Goal: Task Accomplishment & Management: Manage account settings

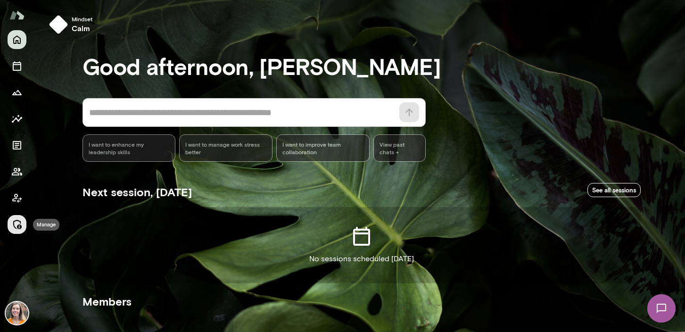
click at [17, 220] on icon "Manage" at bounding box center [17, 224] width 8 height 9
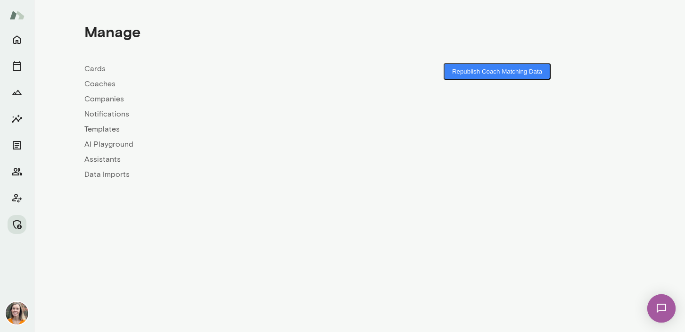
click at [101, 84] on link "Coaches" at bounding box center [221, 83] width 275 height 11
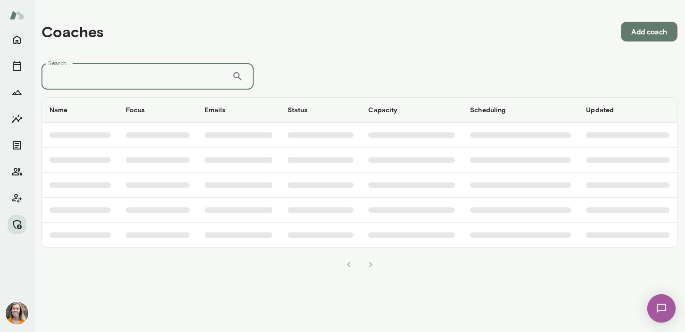
click at [114, 75] on input "Search..." at bounding box center [136, 76] width 190 height 26
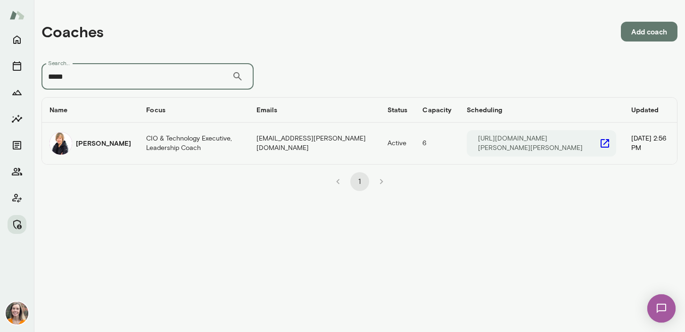
type input "*****"
click at [139, 144] on td "CIO & Technology Executive, Leadership Coach" at bounding box center [194, 142] width 110 height 41
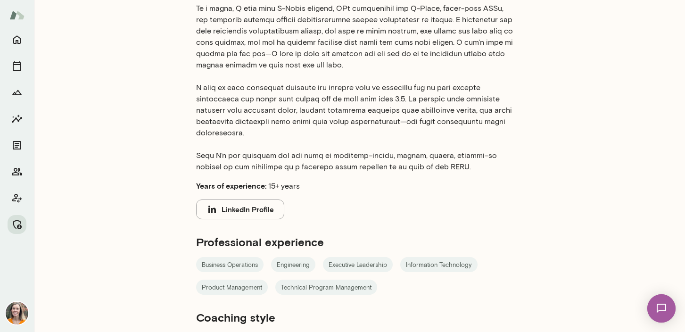
scroll to position [500, 0]
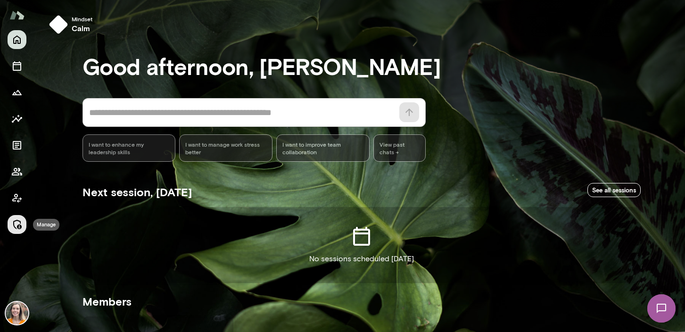
click at [16, 224] on icon "Manage" at bounding box center [16, 224] width 11 height 11
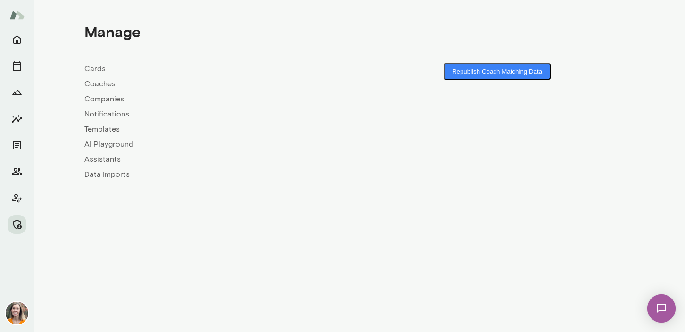
click at [94, 87] on link "Coaches" at bounding box center [221, 83] width 275 height 11
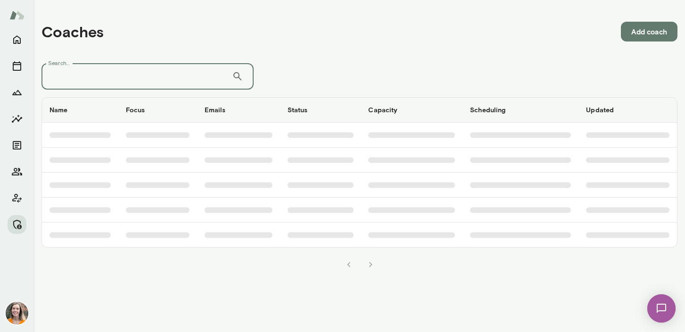
click at [123, 77] on input "Search..." at bounding box center [136, 76] width 190 height 26
type input "******"
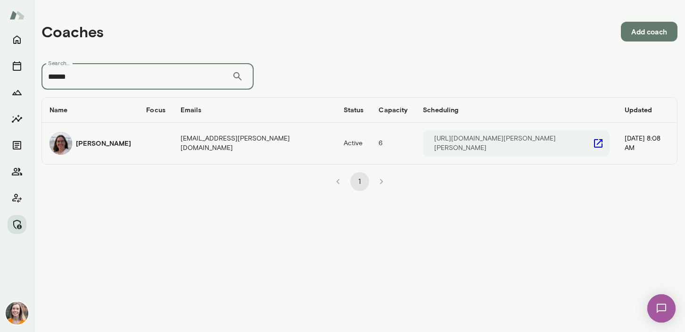
click at [107, 149] on div "Renate Stoiber" at bounding box center [90, 143] width 82 height 23
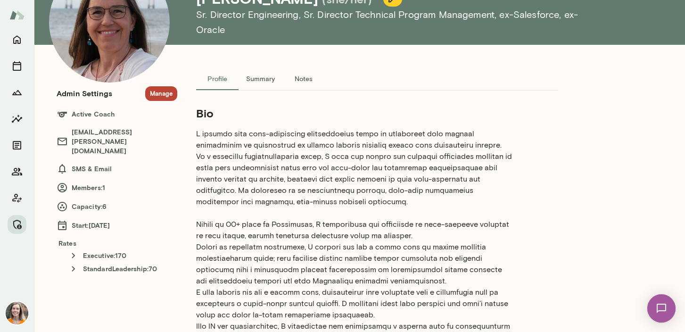
scroll to position [71, 0]
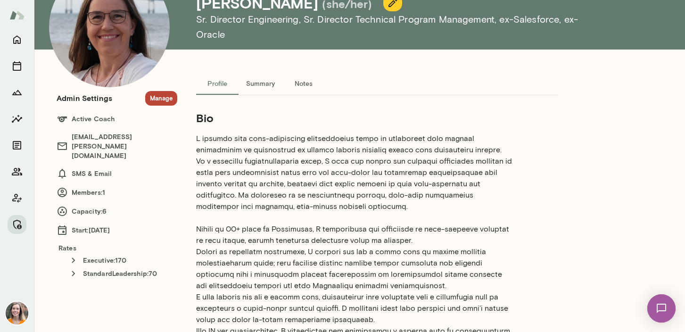
click at [387, 8] on icon "button" at bounding box center [392, 2] width 11 height 11
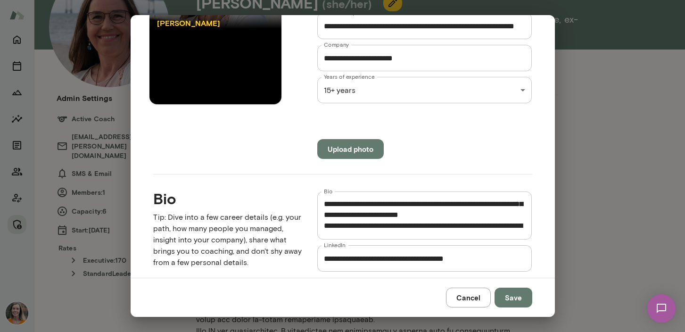
scroll to position [12, 0]
click at [506, 216] on textarea "Bio" at bounding box center [425, 215] width 202 height 33
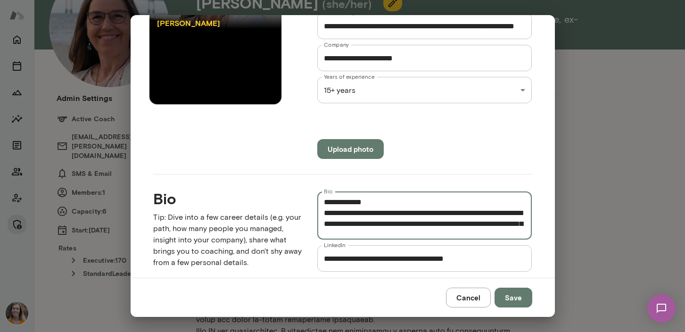
scroll to position [142, 0]
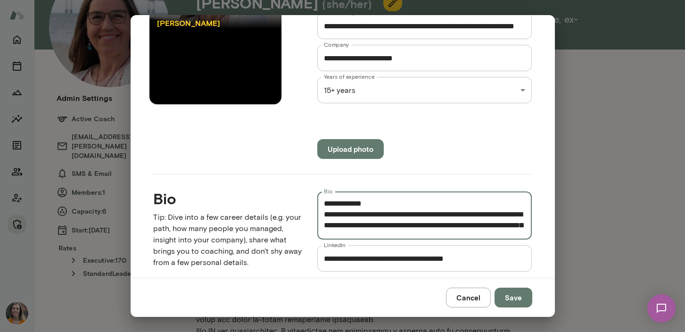
click at [325, 225] on textarea "Bio" at bounding box center [425, 215] width 202 height 33
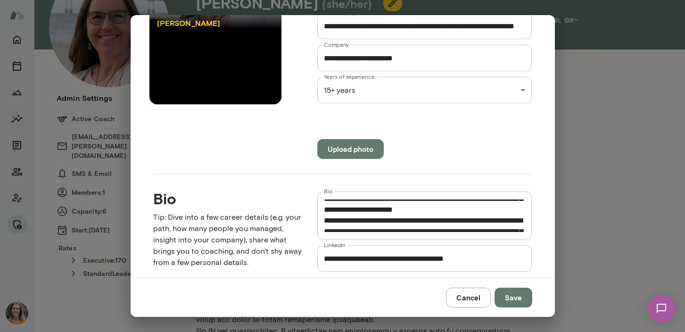
click at [323, 210] on div "* Bio" at bounding box center [424, 215] width 215 height 48
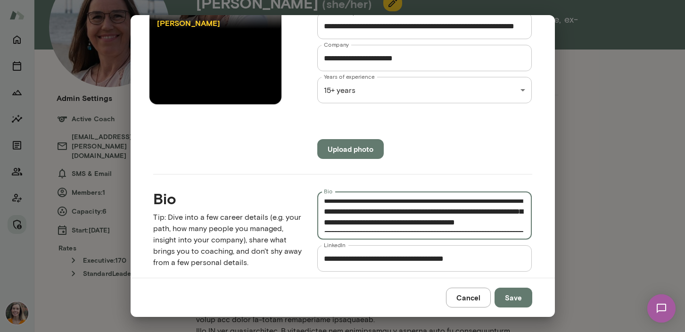
scroll to position [247, 0]
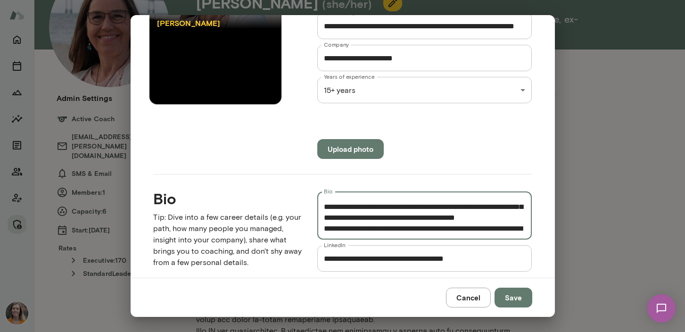
click at [442, 216] on textarea "Bio" at bounding box center [425, 215] width 202 height 33
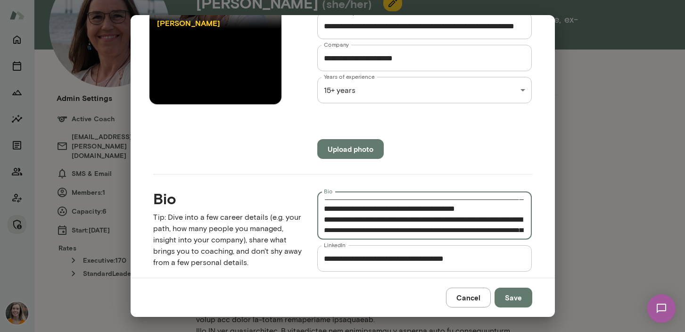
scroll to position [260, 0]
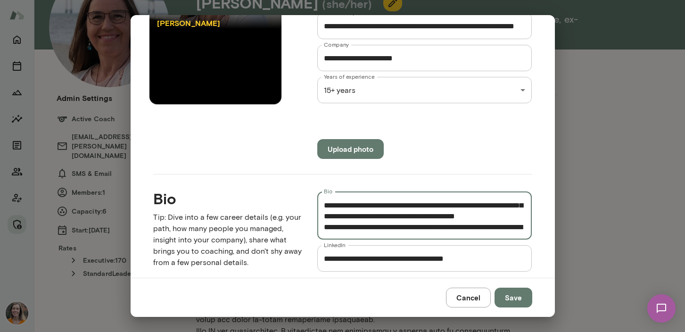
click at [324, 228] on textarea "Bio" at bounding box center [425, 215] width 202 height 33
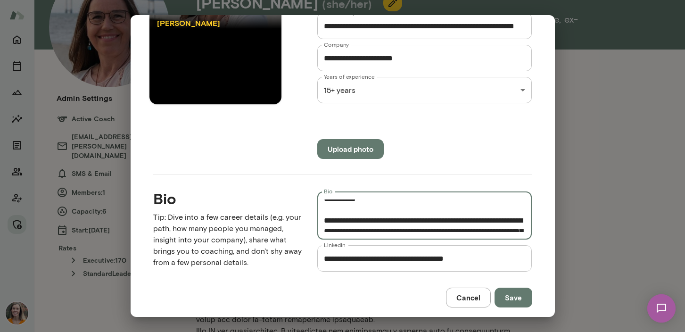
scroll to position [300, 0]
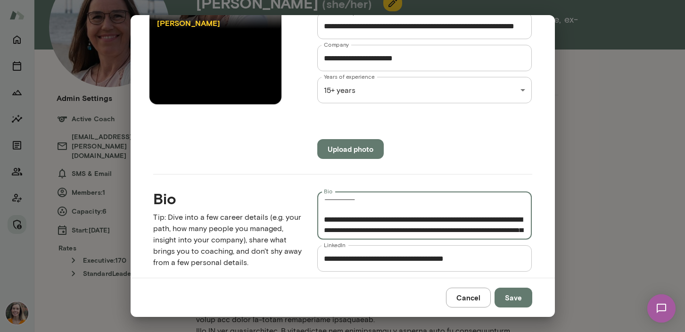
click at [354, 209] on textarea "Bio" at bounding box center [425, 215] width 202 height 33
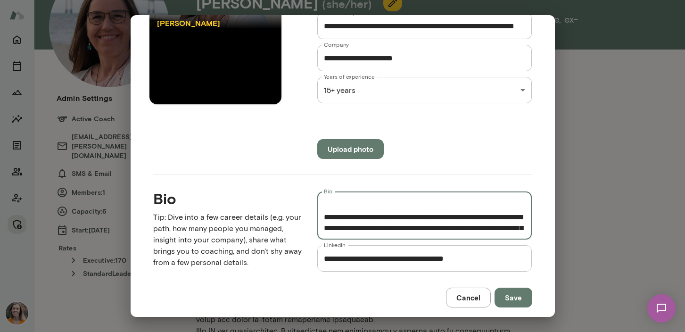
scroll to position [312, 0]
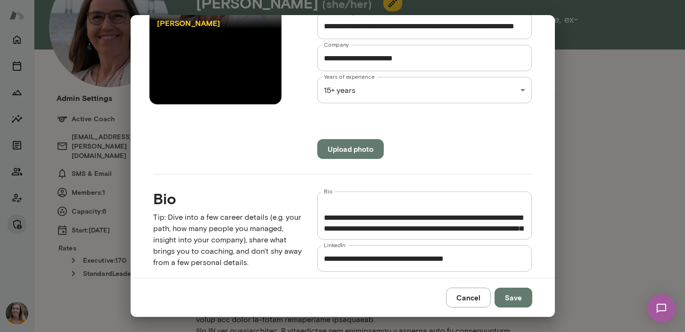
click at [323, 219] on div "* Bio" at bounding box center [424, 215] width 215 height 48
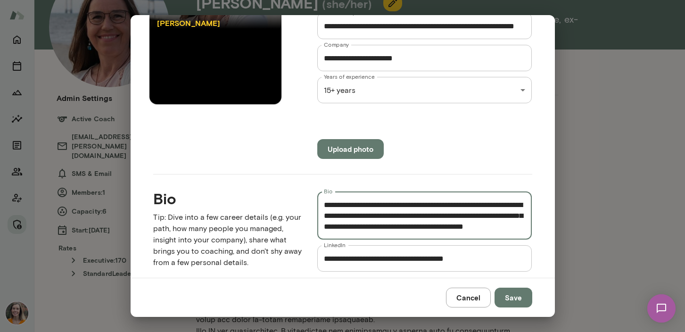
scroll to position [476, 0]
type textarea "**********"
click at [509, 295] on button "Save" at bounding box center [513, 297] width 38 height 20
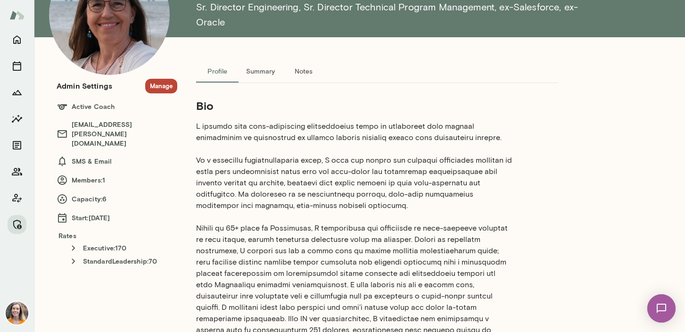
scroll to position [65, 0]
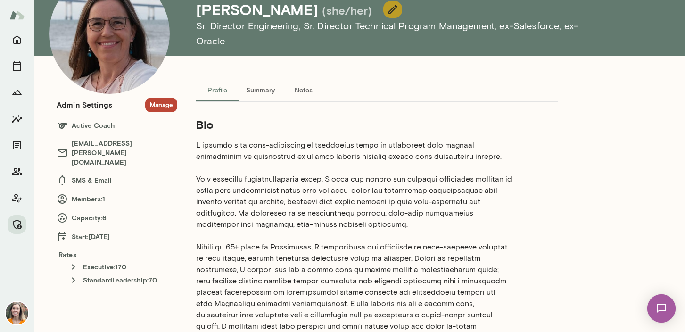
click at [387, 15] on icon "button" at bounding box center [392, 9] width 11 height 11
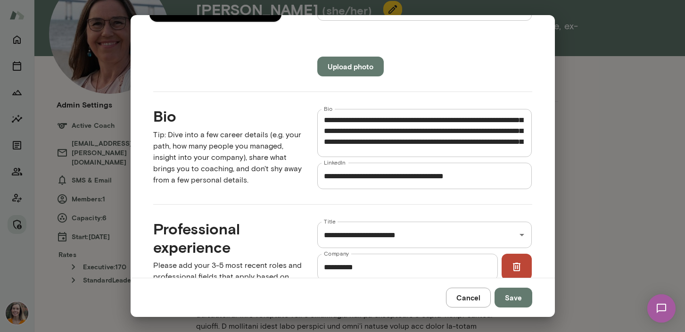
scroll to position [233, 0]
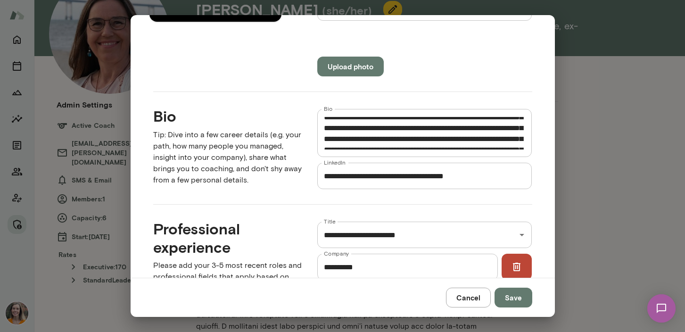
click at [476, 129] on textarea "Bio" at bounding box center [425, 133] width 202 height 33
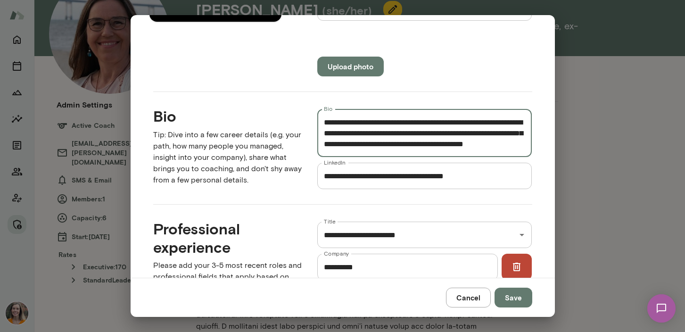
scroll to position [477, 0]
type textarea "**********"
click at [516, 299] on button "Save" at bounding box center [513, 297] width 38 height 20
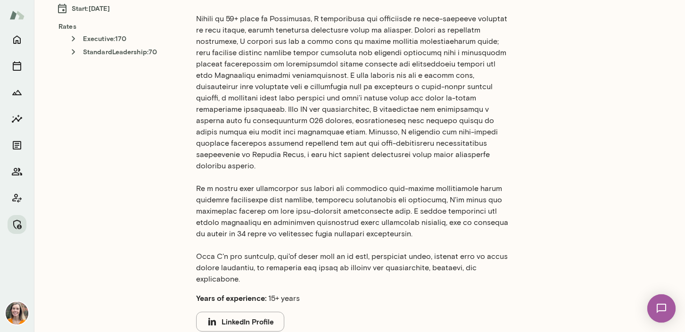
scroll to position [0, 0]
